Goal: Task Accomplishment & Management: Complete application form

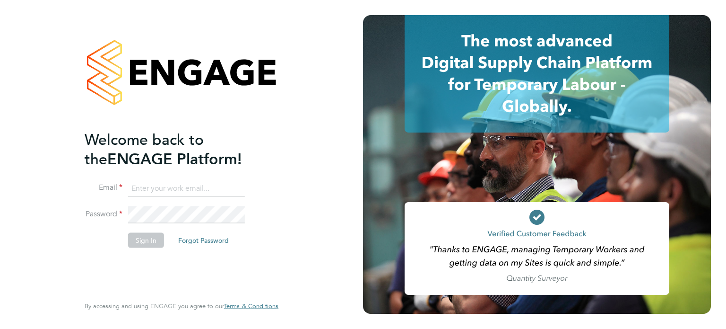
click at [152, 183] on input at bounding box center [186, 188] width 117 height 17
type input "finemalt52@gmail.com"
click at [145, 236] on button "Sign In" at bounding box center [146, 239] width 36 height 15
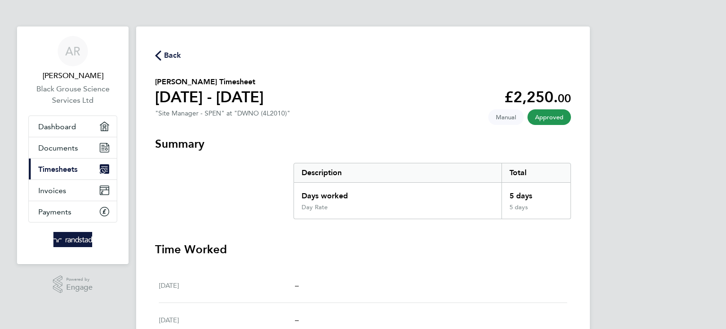
click at [66, 165] on span "Timesheets" at bounding box center [57, 169] width 39 height 9
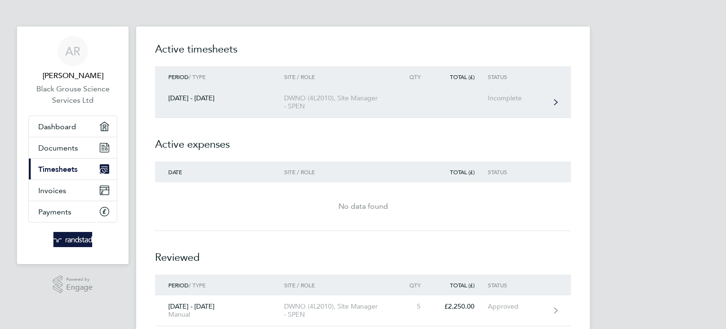
click at [507, 96] on div "Incomplete" at bounding box center [517, 98] width 58 height 8
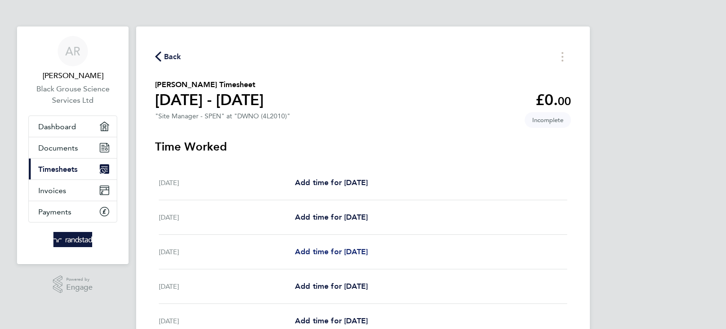
click at [335, 251] on span "Add time for [DATE]" at bounding box center [331, 251] width 73 height 9
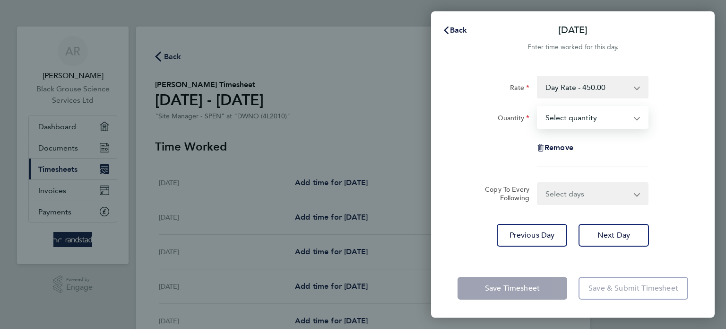
click at [562, 115] on select "Select quantity 0.5 1" at bounding box center [587, 117] width 98 height 21
select select "1"
click at [538, 107] on select "Select quantity 0.5 1" at bounding box center [587, 117] width 98 height 21
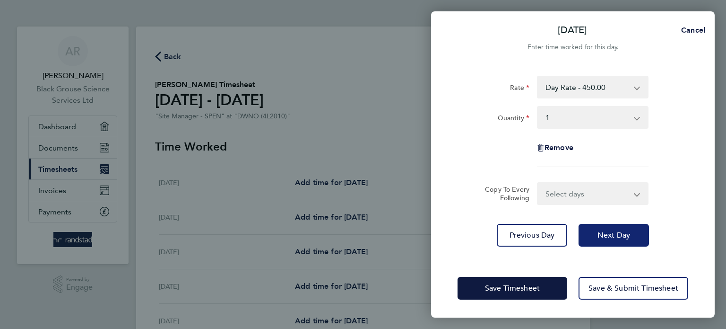
click at [608, 232] on span "Next Day" at bounding box center [614, 234] width 33 height 9
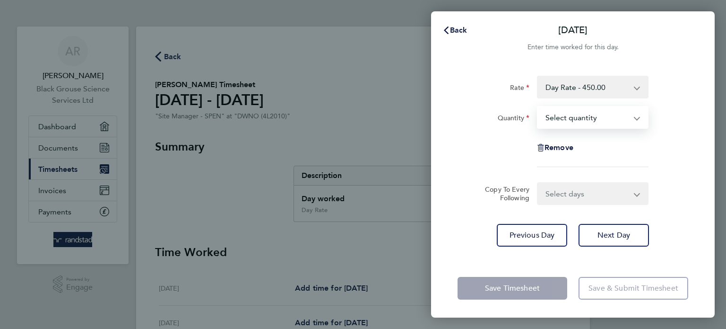
click at [569, 116] on select "Select quantity 0.5 1" at bounding box center [587, 117] width 98 height 21
select select "1"
click at [538, 107] on select "Select quantity 0.5 1" at bounding box center [587, 117] width 98 height 21
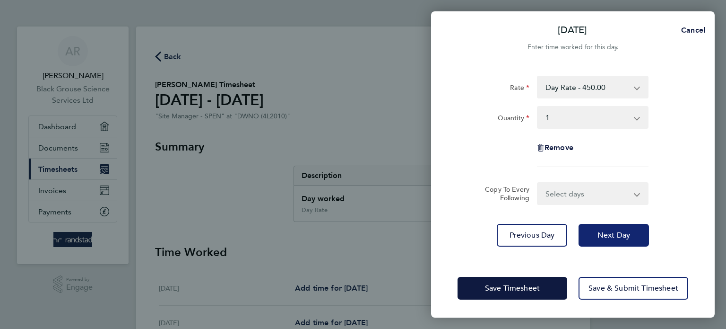
click at [601, 232] on span "Next Day" at bounding box center [614, 234] width 33 height 9
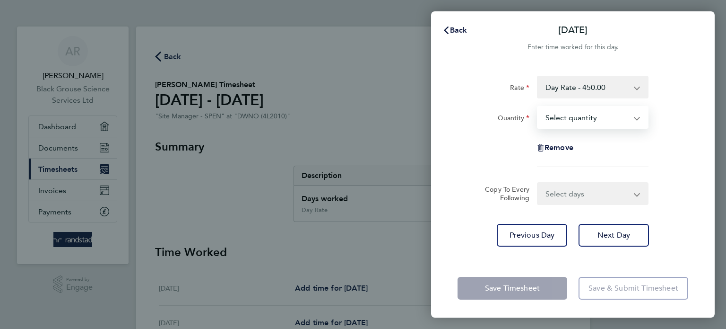
click at [568, 117] on select "Select quantity 0.5 1" at bounding box center [587, 117] width 98 height 21
select select "1"
click at [538, 107] on select "Select quantity 0.5 1" at bounding box center [587, 117] width 98 height 21
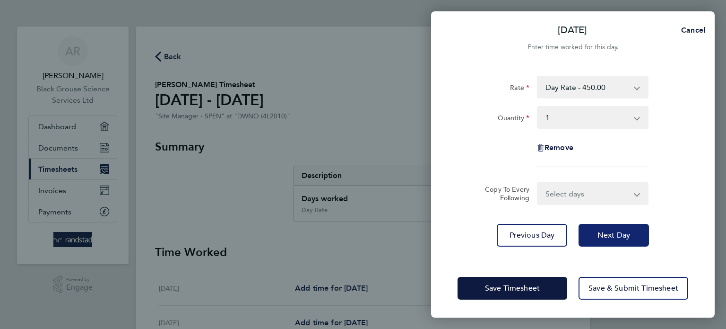
click at [598, 237] on span "Next Day" at bounding box center [614, 234] width 33 height 9
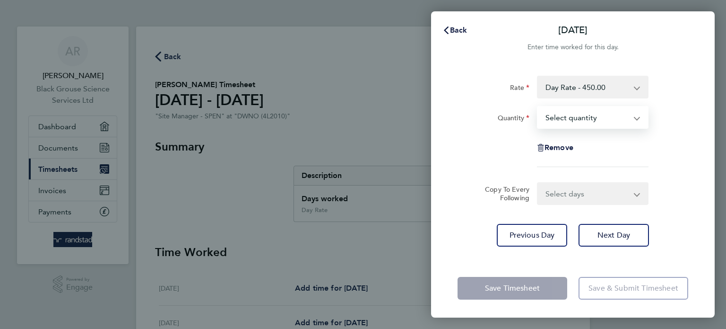
click at [550, 120] on select "Select quantity 0.5 1" at bounding box center [587, 117] width 98 height 21
select select "1"
click at [538, 107] on select "Select quantity 0.5 1" at bounding box center [587, 117] width 98 height 21
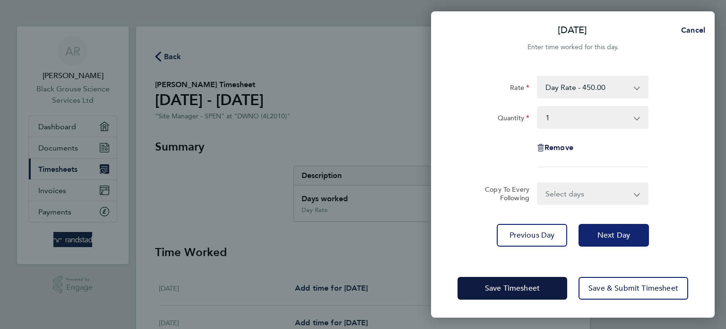
click at [602, 234] on span "Next Day" at bounding box center [614, 234] width 33 height 9
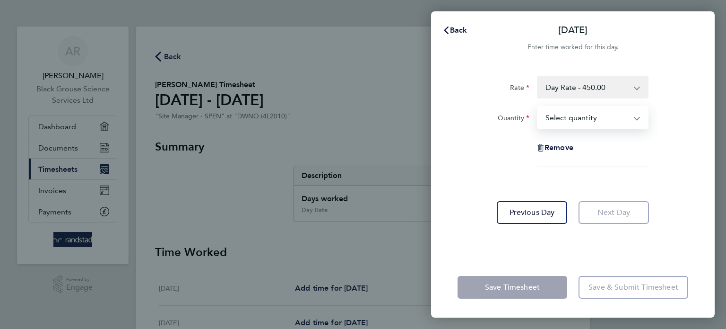
drag, startPoint x: 575, startPoint y: 128, endPoint x: 570, endPoint y: 116, distance: 13.2
click at [570, 116] on select "Select quantity 0.5 1" at bounding box center [587, 117] width 98 height 21
select select "0.5"
click at [538, 107] on select "Select quantity 0.5 1" at bounding box center [587, 117] width 98 height 21
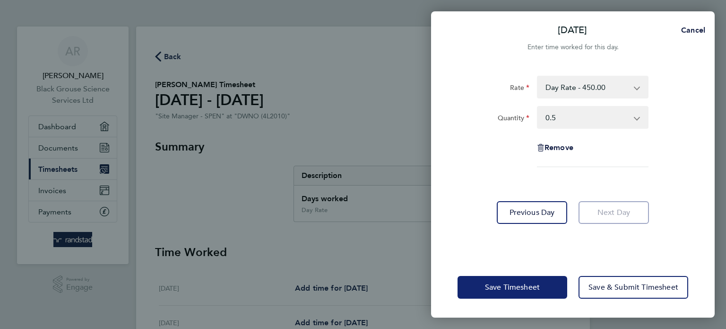
click at [537, 288] on span "Save Timesheet" at bounding box center [512, 286] width 55 height 9
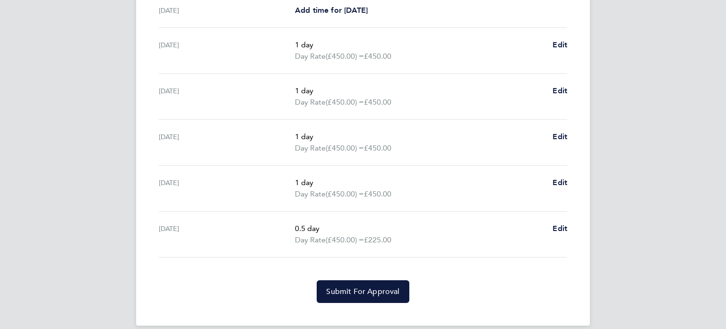
scroll to position [323, 0]
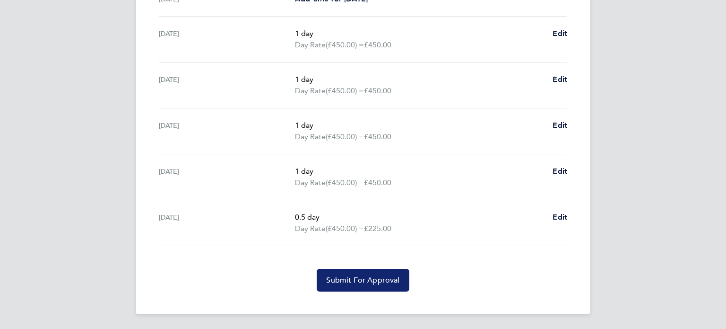
click at [371, 276] on span "Submit For Approval" at bounding box center [362, 279] width 73 height 9
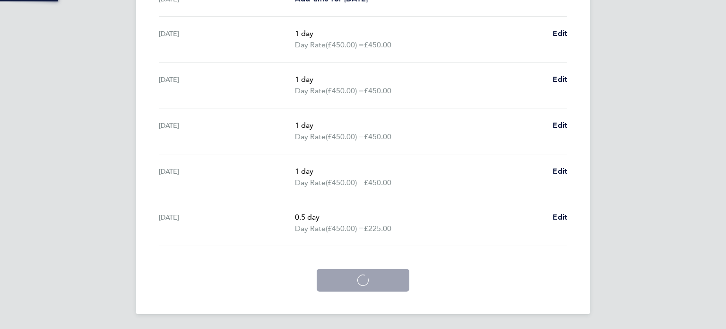
scroll to position [278, 0]
